Goal: Navigation & Orientation: Find specific page/section

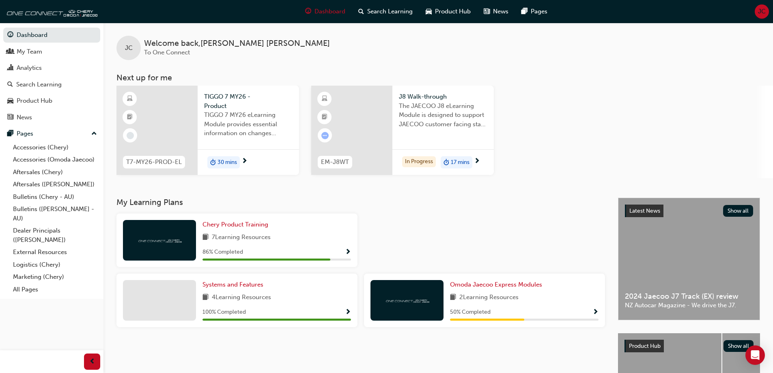
click at [601, 81] on h3 "Next up for me" at bounding box center [439, 77] width 670 height 9
click at [30, 51] on div "My Team" at bounding box center [30, 51] width 26 height 9
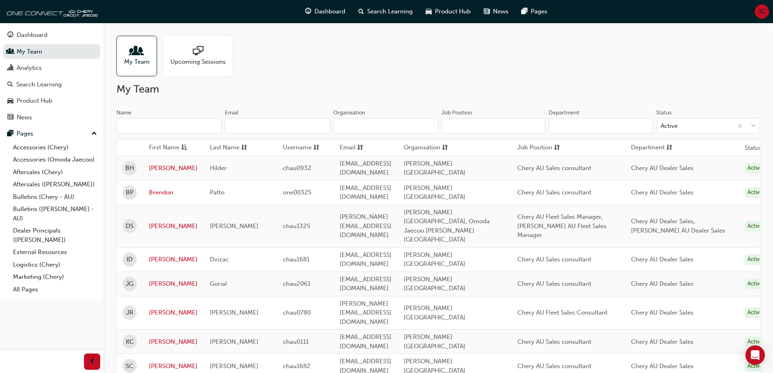
click at [201, 51] on span "sessionType_ONLINE_URL-icon" at bounding box center [198, 51] width 11 height 11
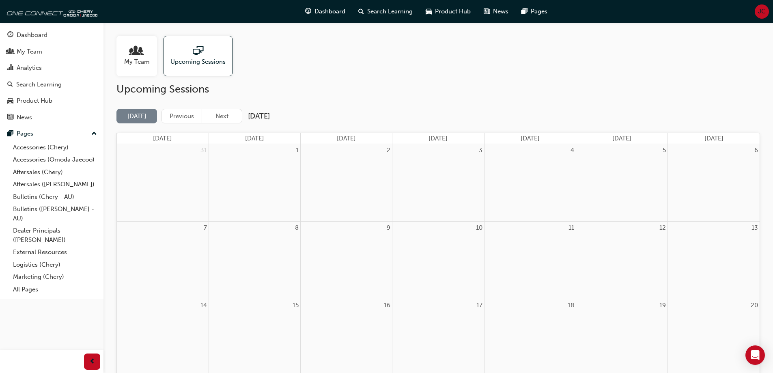
click at [142, 63] on span "My Team" at bounding box center [137, 61] width 26 height 9
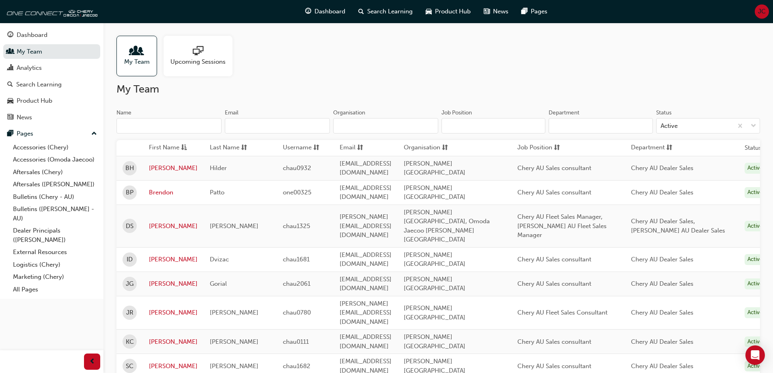
click at [762, 8] on span "JC" at bounding box center [762, 11] width 8 height 9
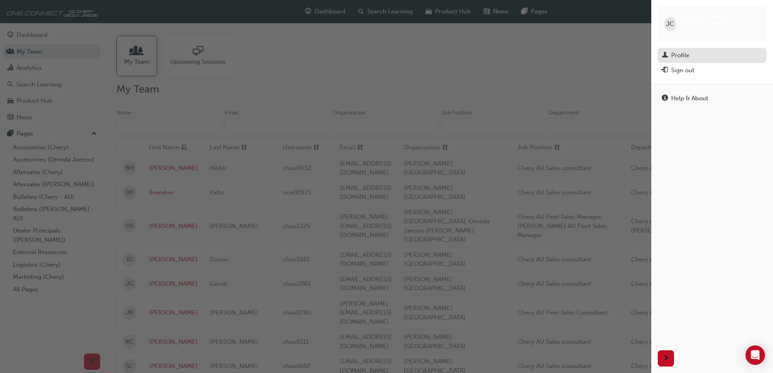
click at [679, 51] on div "Profile" at bounding box center [680, 55] width 18 height 9
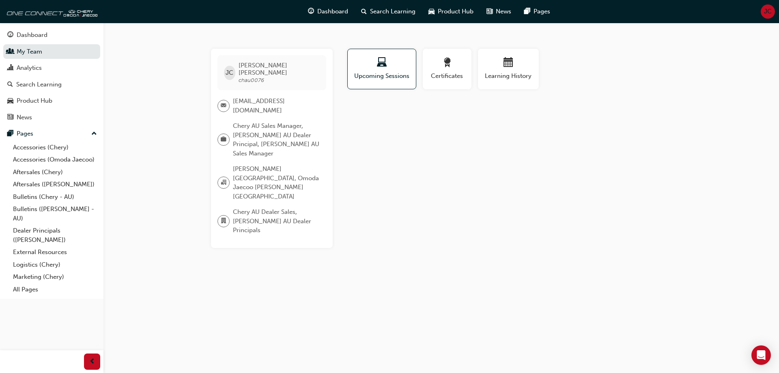
click at [249, 77] on span "chau0076" at bounding box center [252, 80] width 26 height 7
click at [318, 13] on span "Dashboard" at bounding box center [332, 11] width 31 height 9
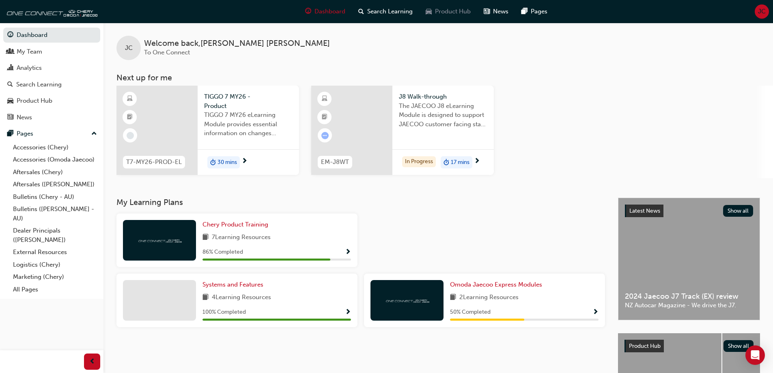
click at [449, 14] on span "Product Hub" at bounding box center [453, 11] width 36 height 9
